Goal: Navigation & Orientation: Find specific page/section

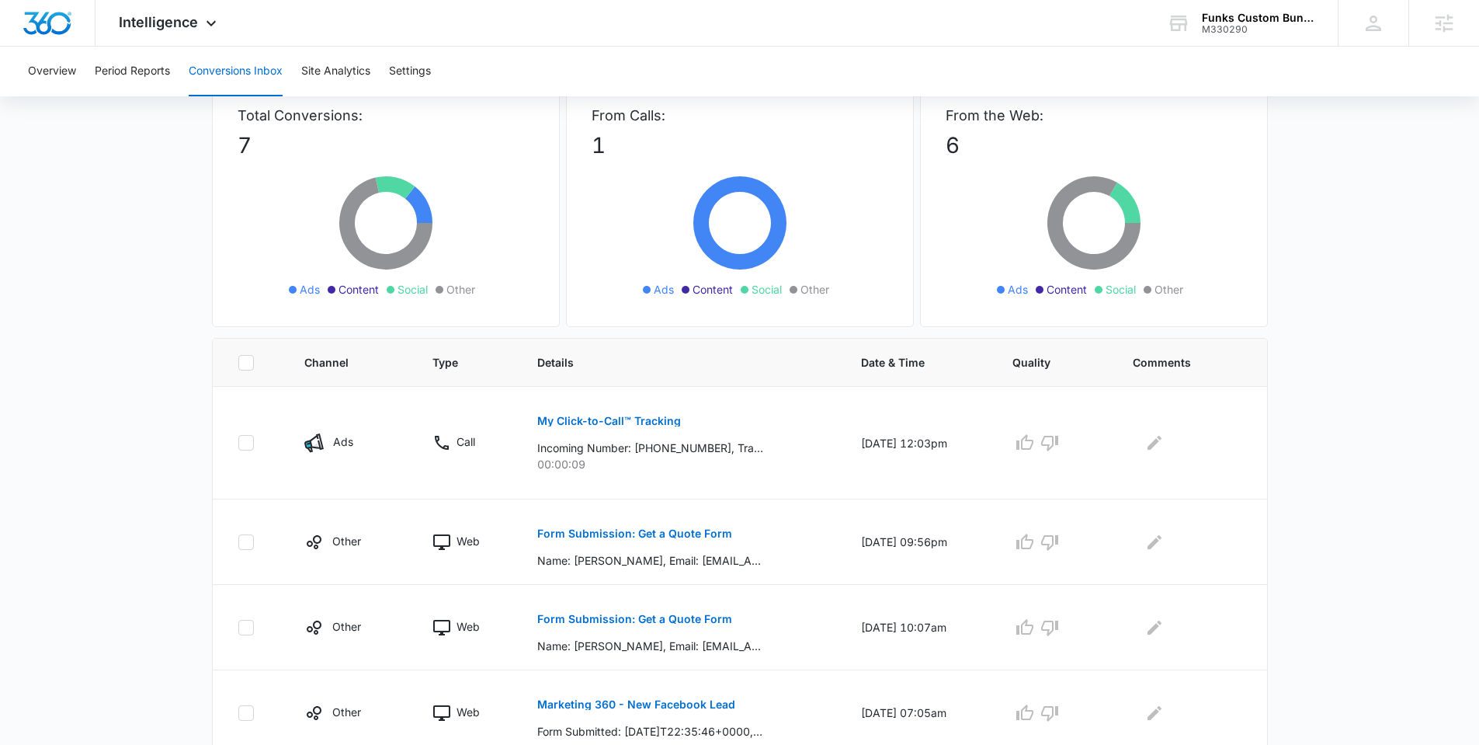
scroll to position [106, 0]
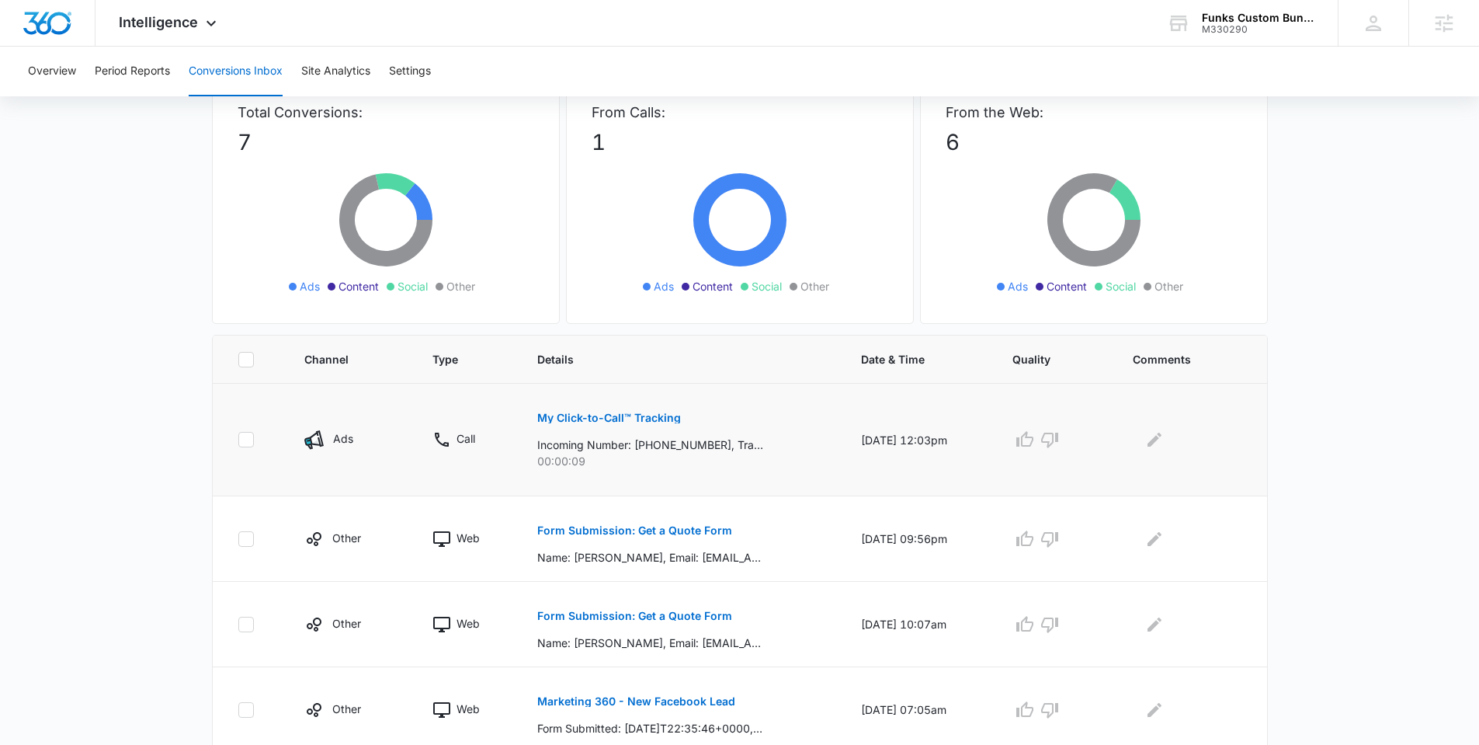
click at [629, 413] on p "My Click-to-Call™ Tracking" at bounding box center [609, 417] width 144 height 11
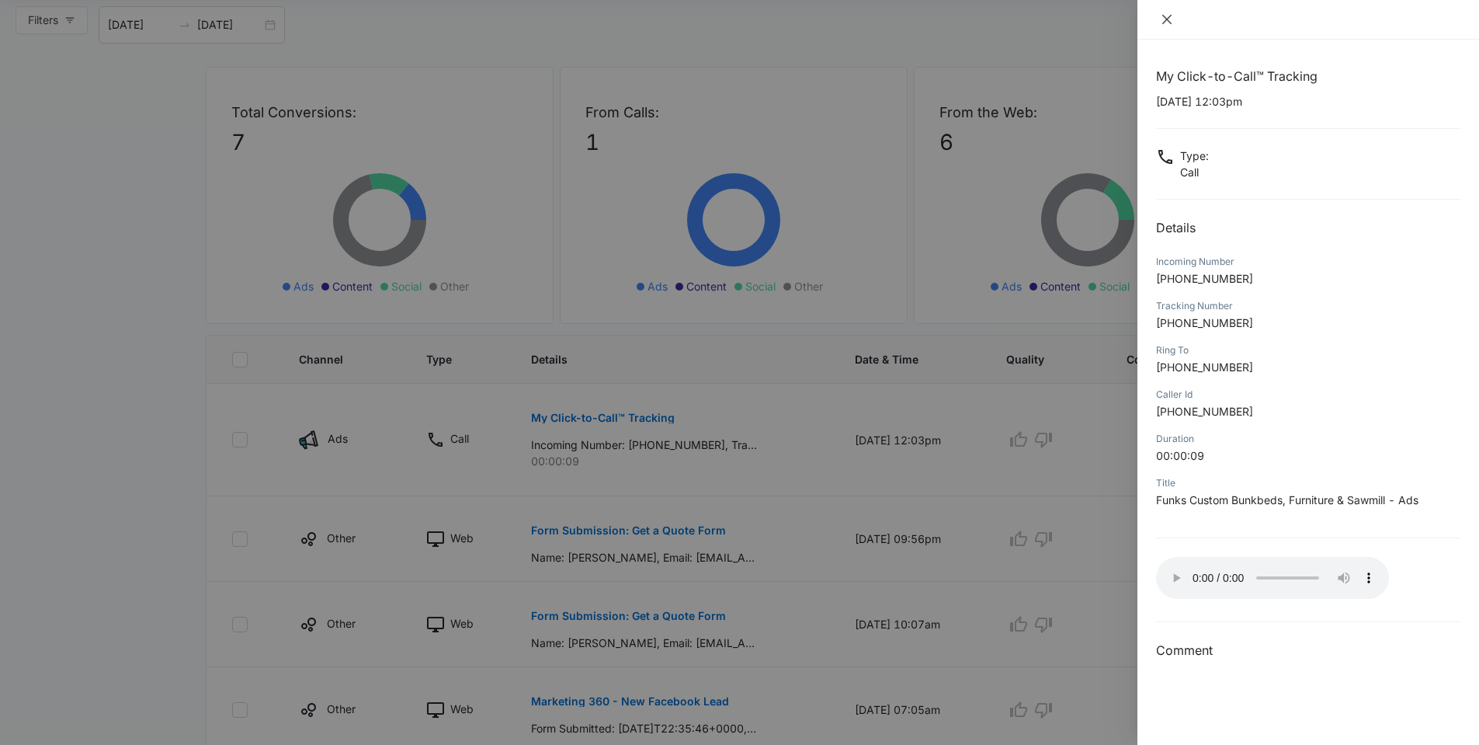
click at [1166, 20] on icon "close" at bounding box center [1167, 19] width 12 height 12
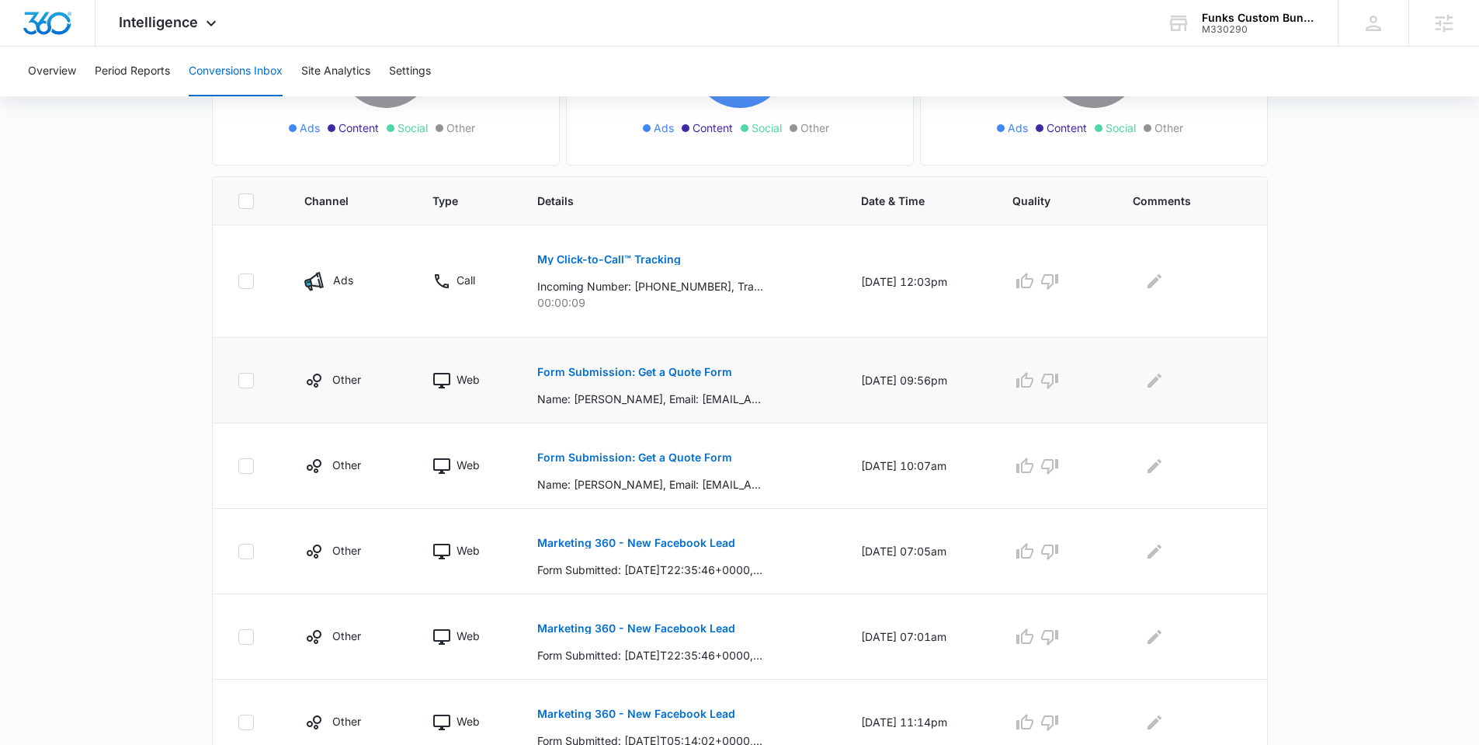
scroll to position [266, 0]
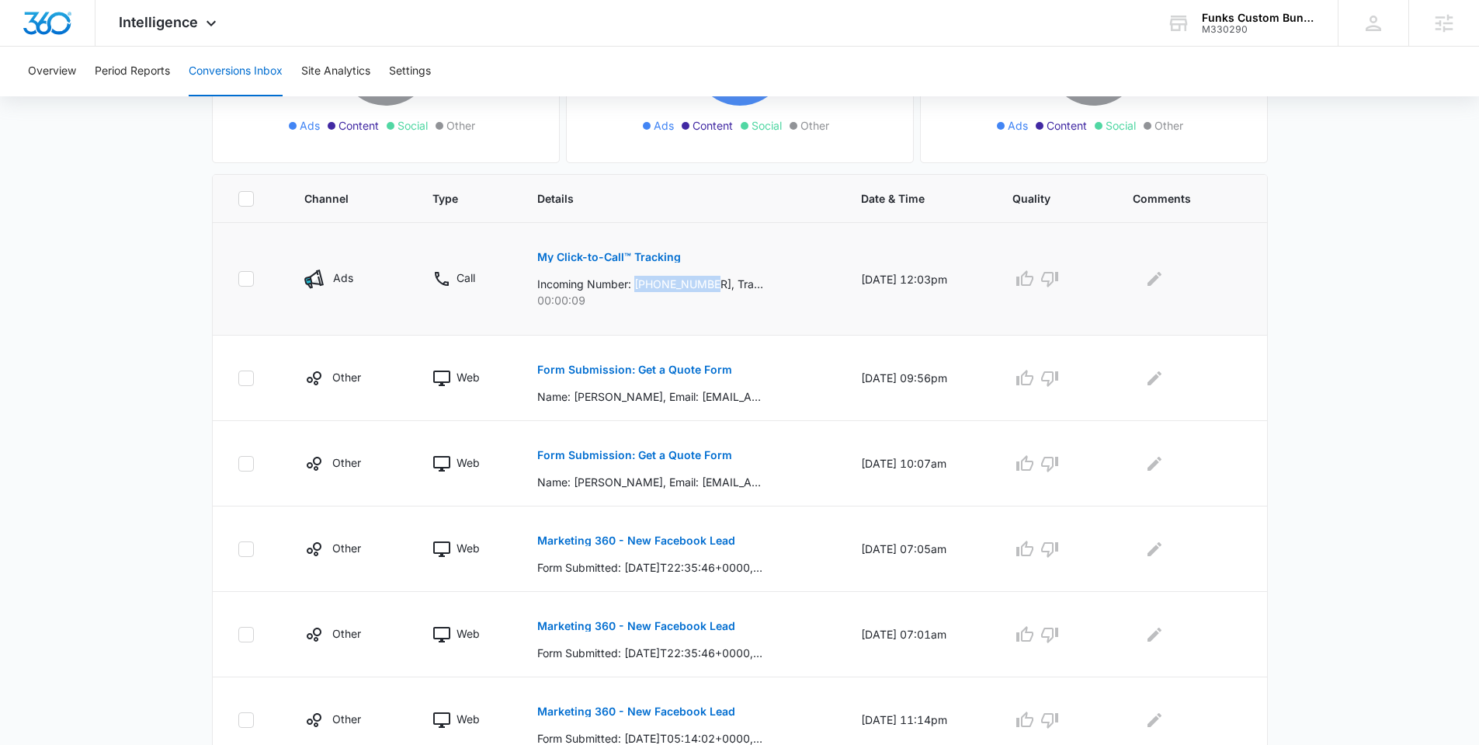
drag, startPoint x: 627, startPoint y: 283, endPoint x: 711, endPoint y: 287, distance: 84.7
click at [711, 287] on p "Incoming Number: [PHONE_NUMBER], Tracking Number: [PHONE_NUMBER], Ring To: [PHO…" at bounding box center [650, 284] width 226 height 16
copy p "[PHONE_NUMBER]"
click at [588, 255] on p "My Click-to-Call™ Tracking" at bounding box center [609, 257] width 144 height 11
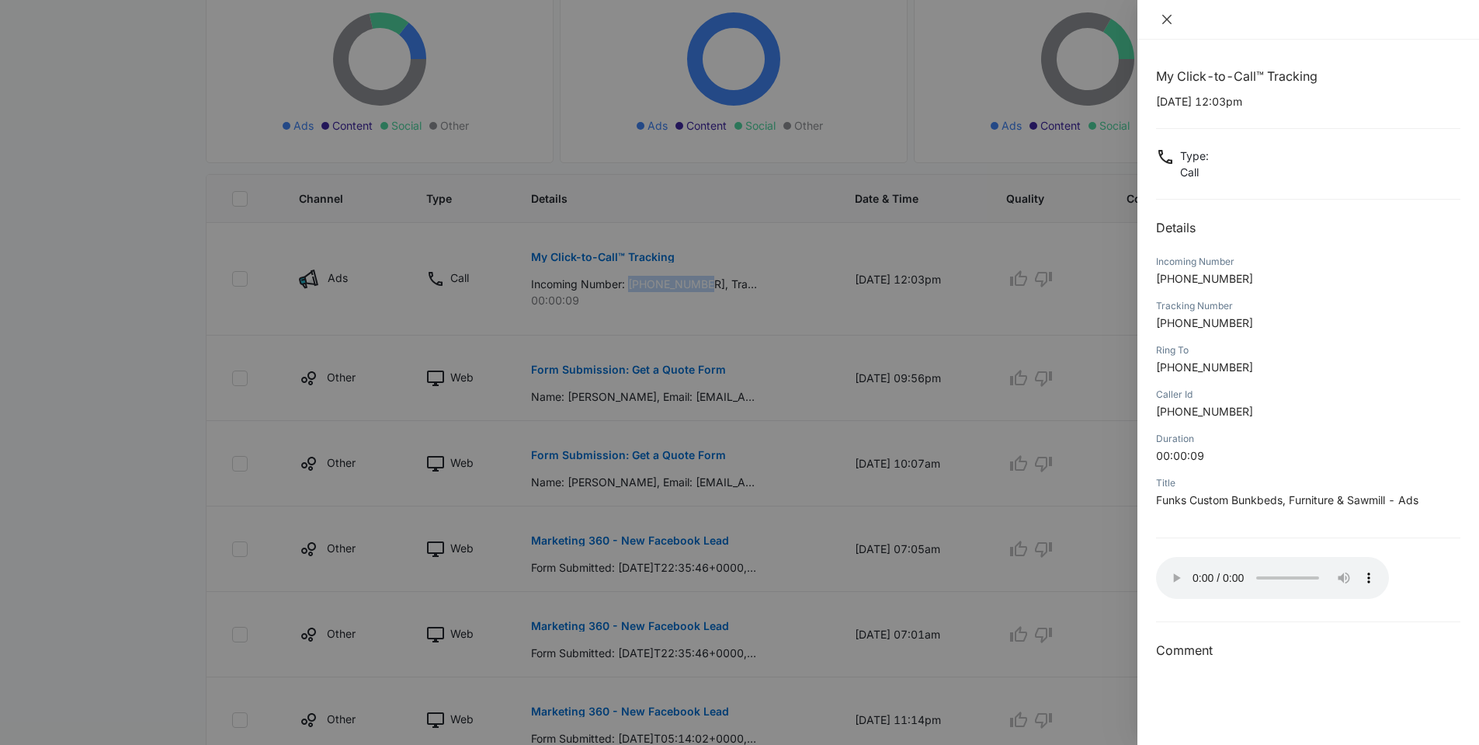
click at [1166, 19] on icon "close" at bounding box center [1167, 19] width 12 height 12
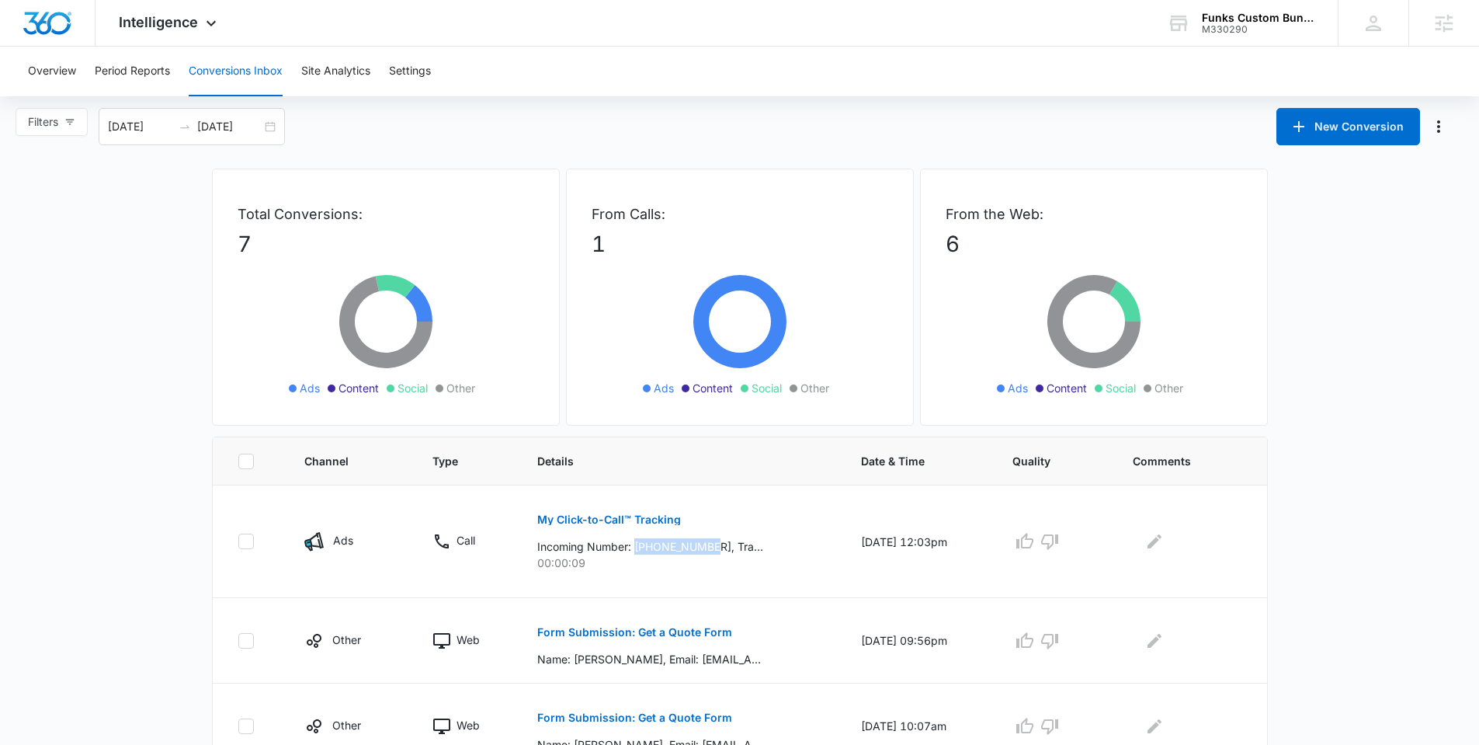
scroll to position [0, 0]
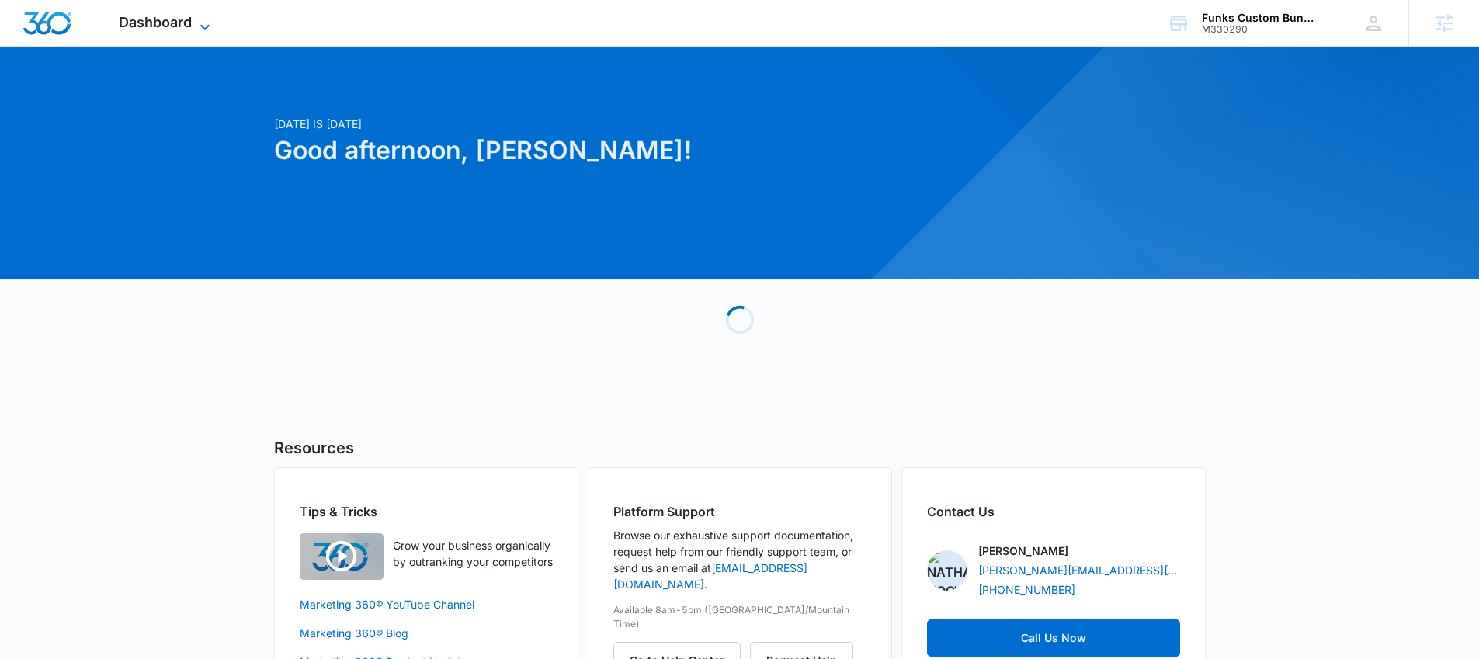
click at [150, 22] on span "Dashboard" at bounding box center [155, 22] width 73 height 16
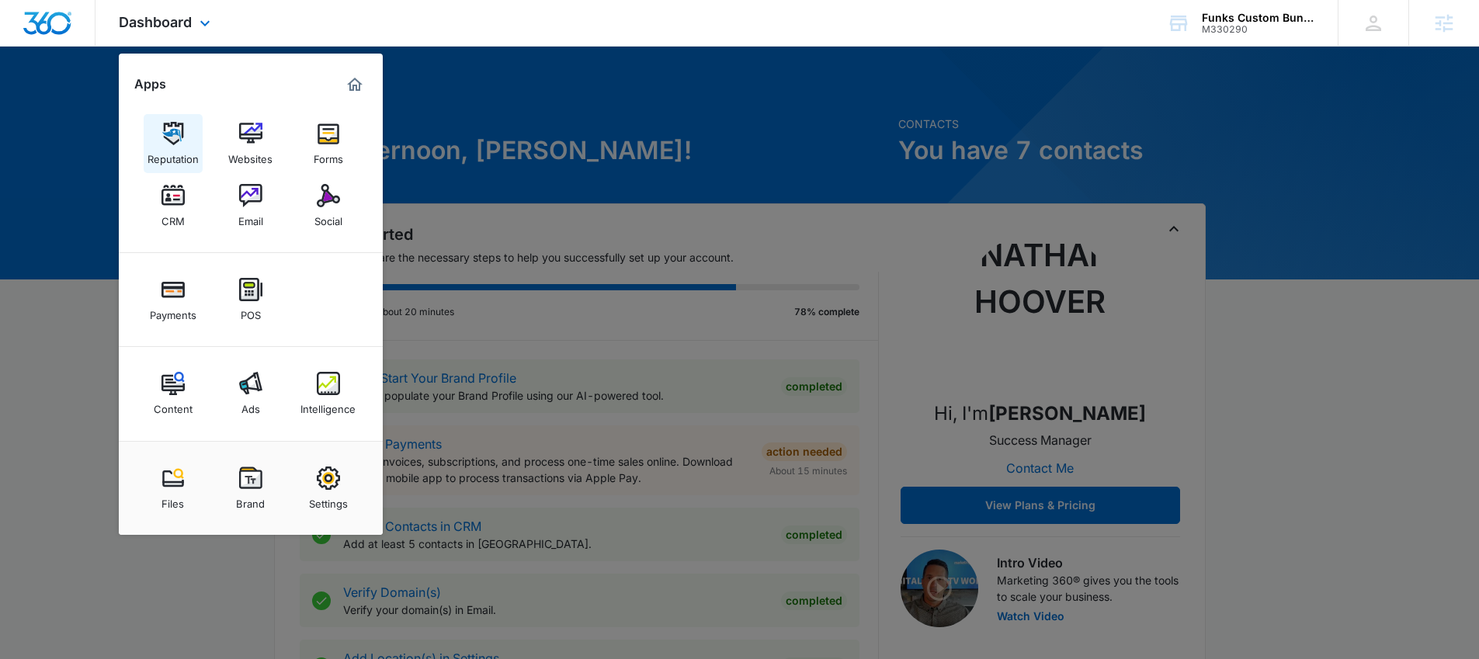
click at [182, 162] on div "Reputation" at bounding box center [173, 155] width 51 height 20
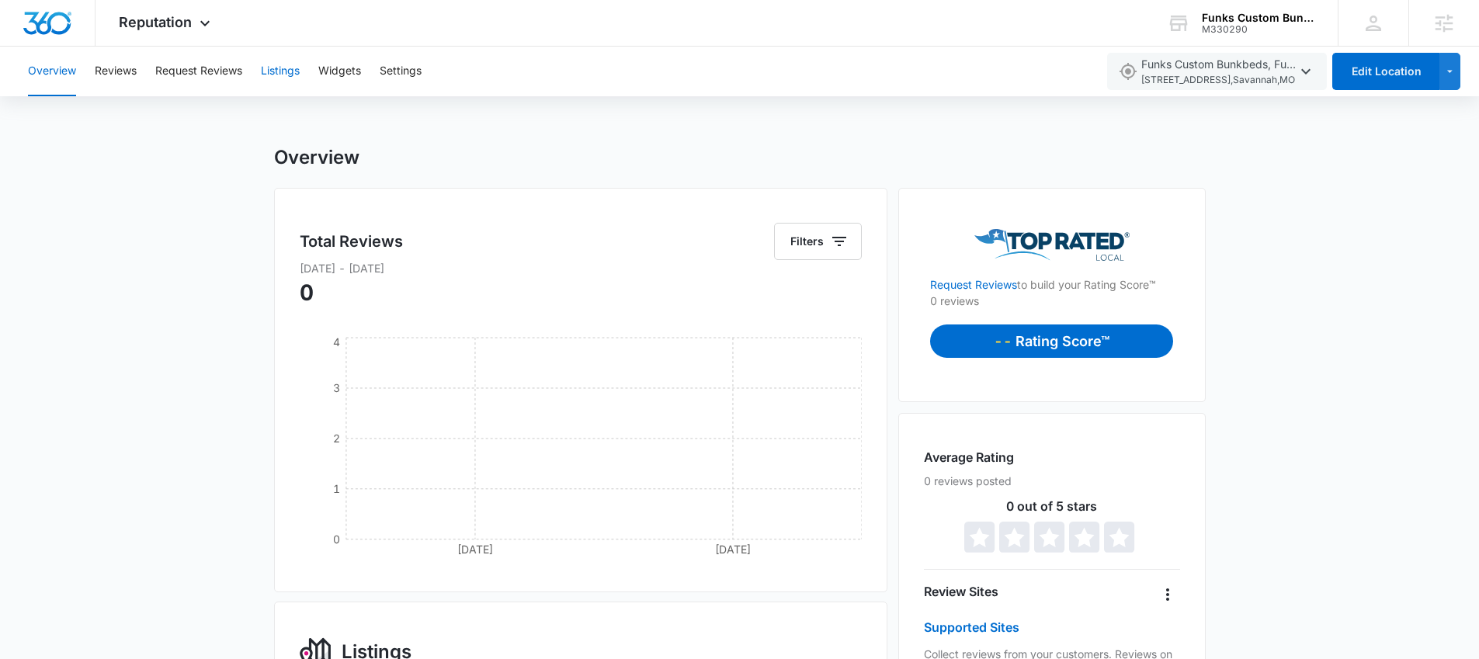
click at [283, 70] on button "Listings" at bounding box center [280, 72] width 39 height 50
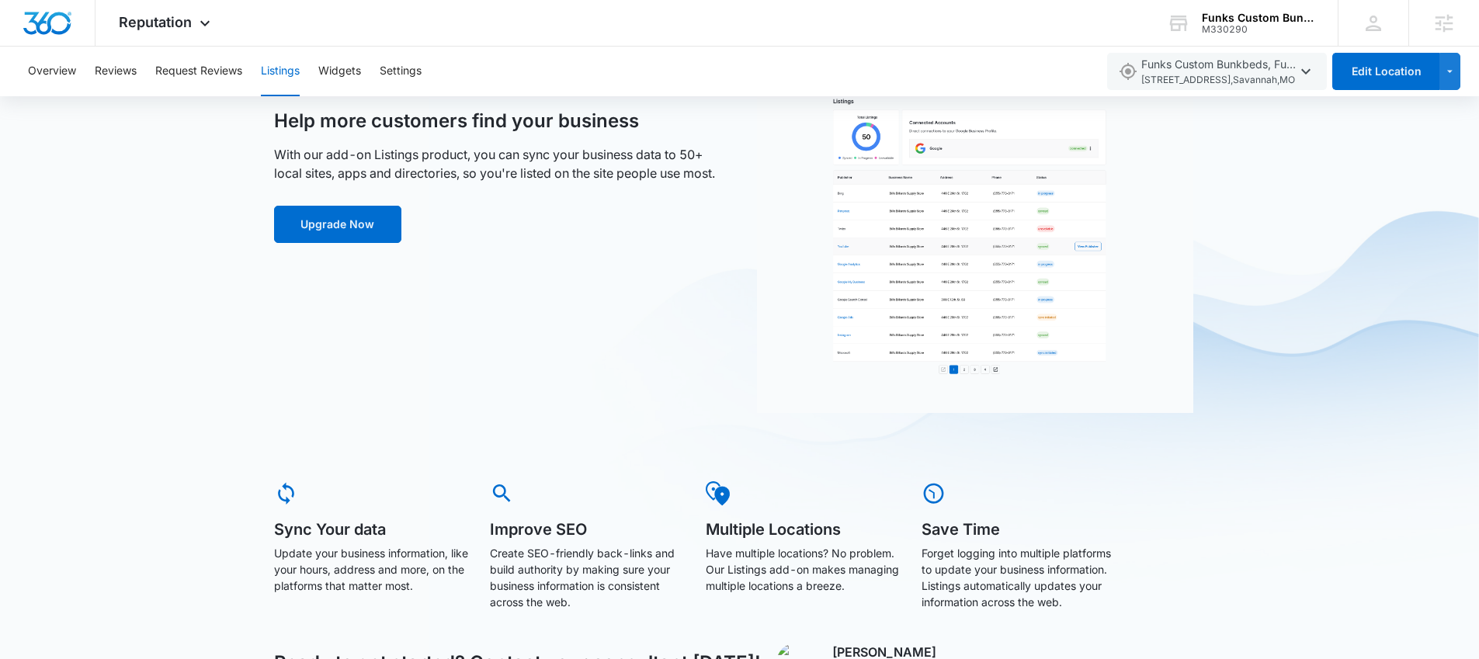
scroll to position [116, 0]
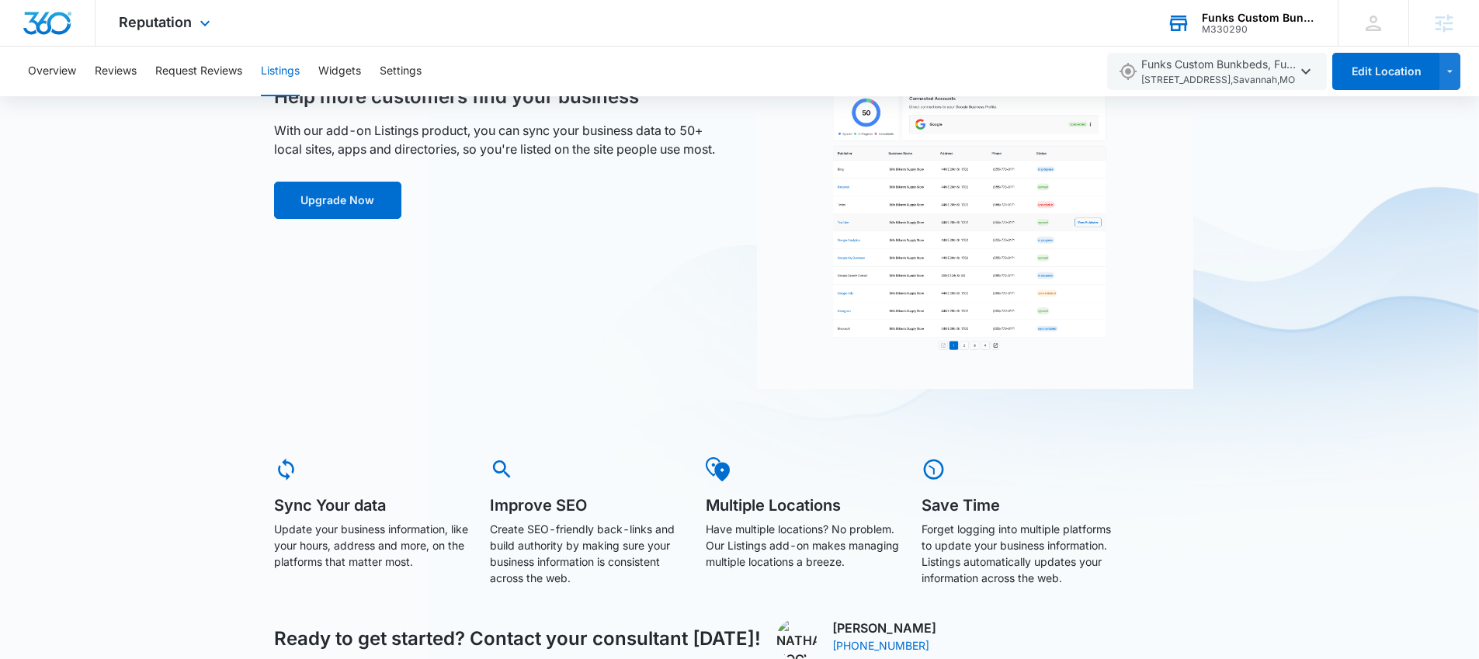
click at [1229, 26] on div "M330290" at bounding box center [1258, 29] width 113 height 11
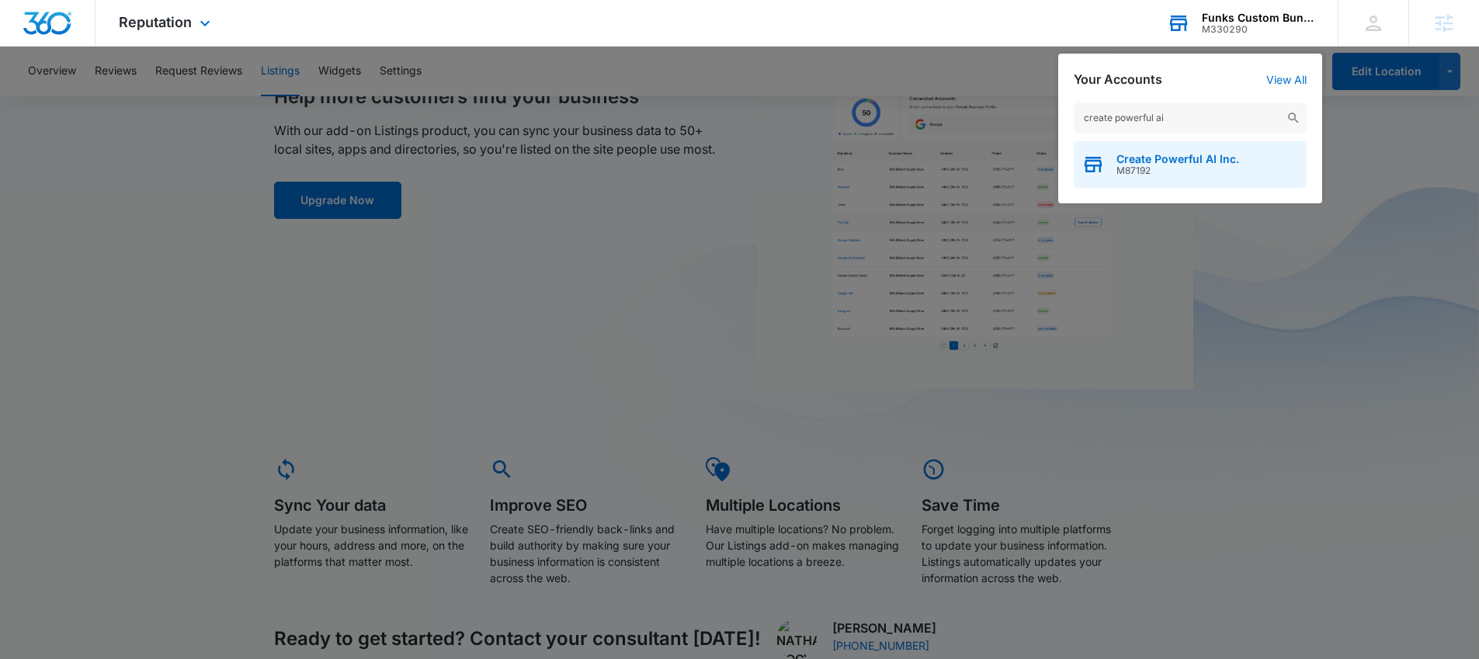
type input "create powerful ai"
click at [1177, 166] on span "M87192" at bounding box center [1178, 170] width 123 height 11
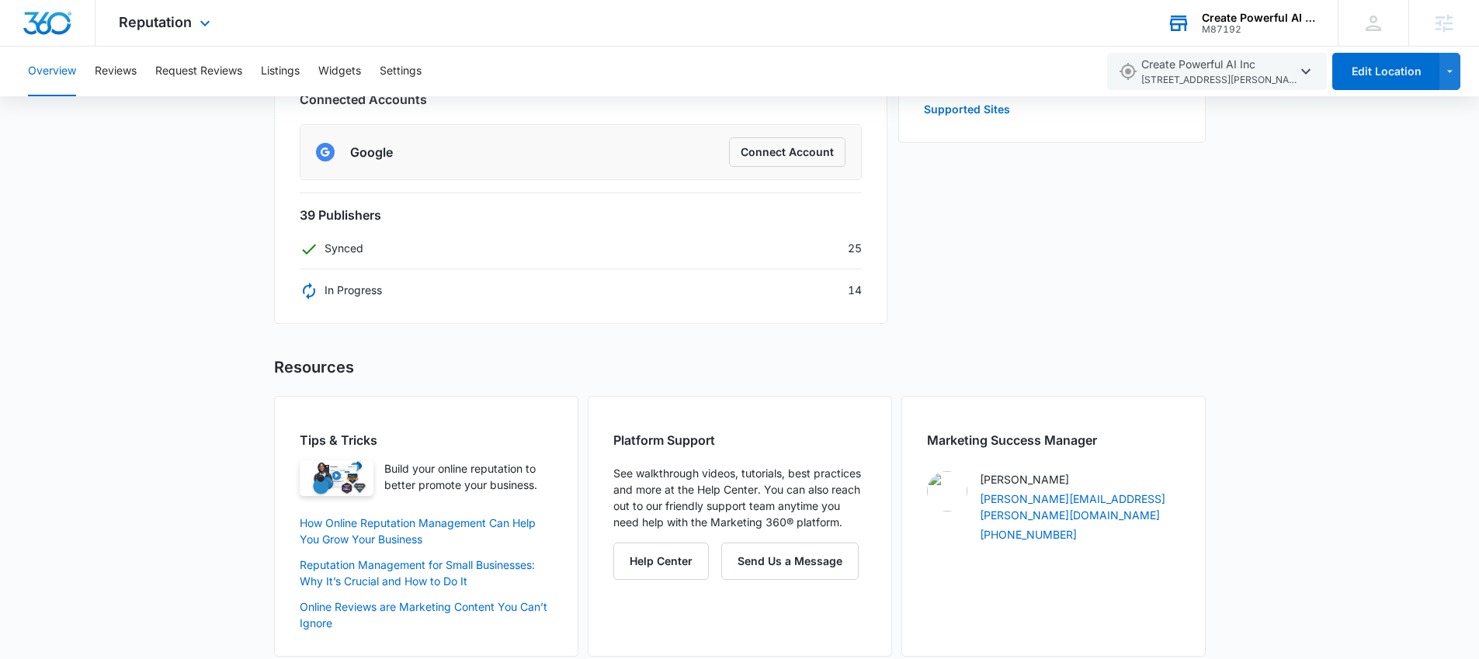
scroll to position [621, 0]
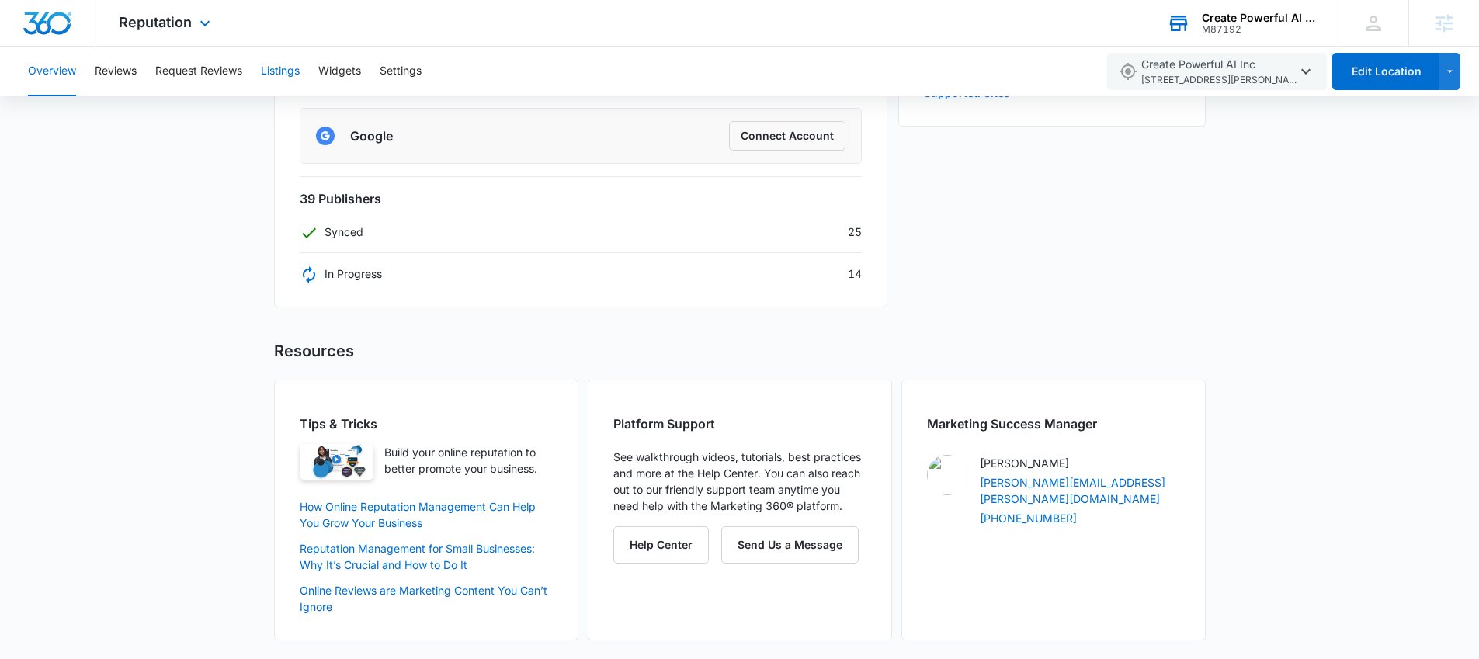
click at [276, 71] on button "Listings" at bounding box center [280, 72] width 39 height 50
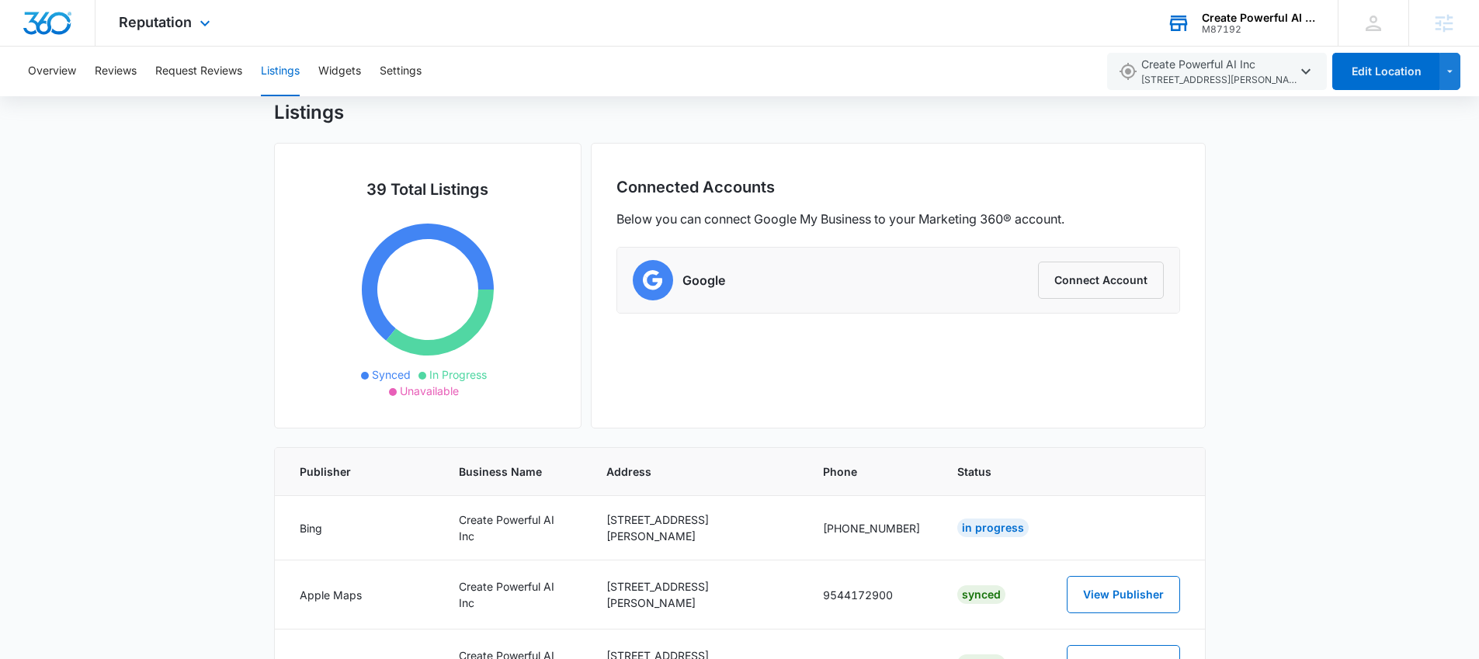
scroll to position [48, 0]
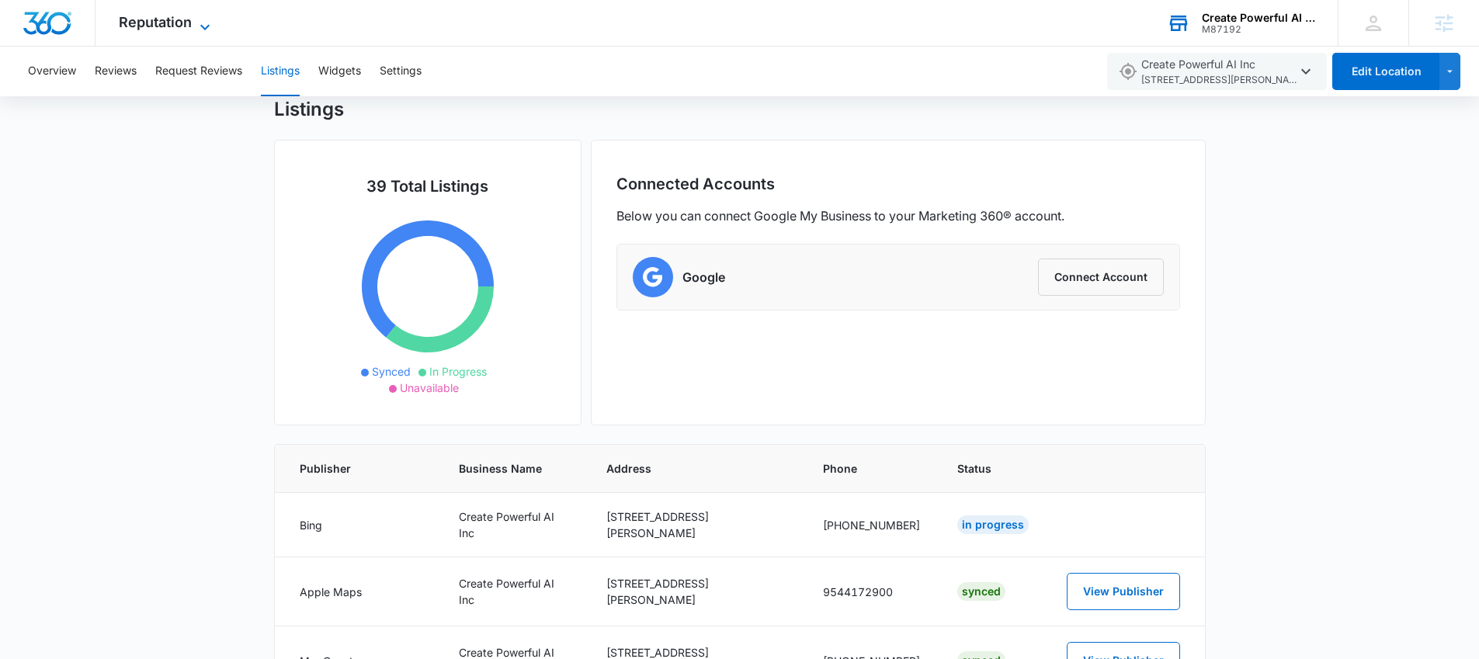
click at [185, 17] on span "Reputation" at bounding box center [155, 22] width 73 height 16
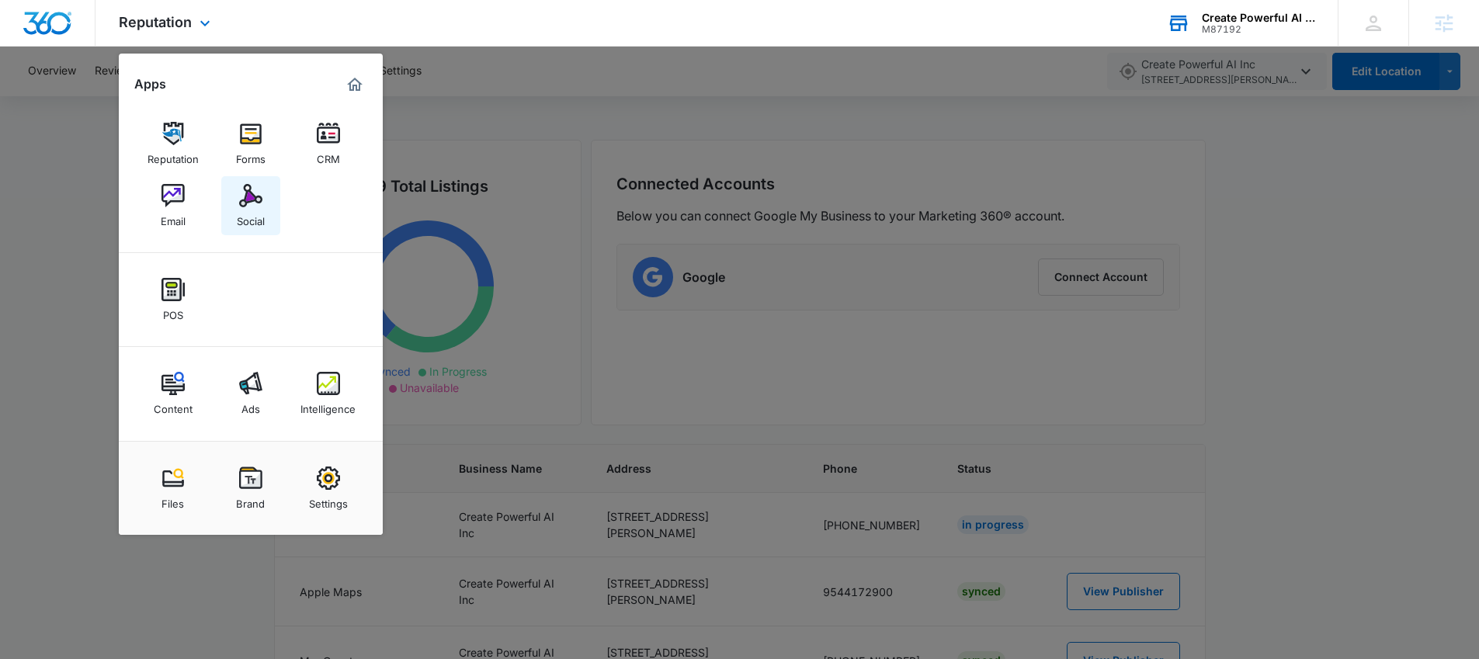
click at [235, 200] on link "Social" at bounding box center [250, 205] width 59 height 59
